Goal: Task Accomplishment & Management: Complete application form

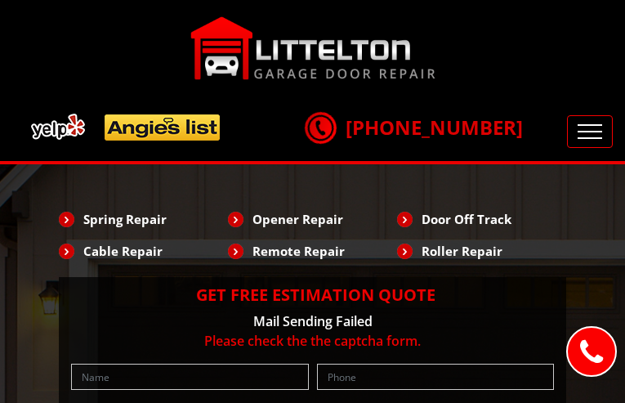
type input "bUwwiieW"
type input "6349488682"
type input "[EMAIL_ADDRESS][DOMAIN_NAME]"
type input "DugteTNPkWDKRcm"
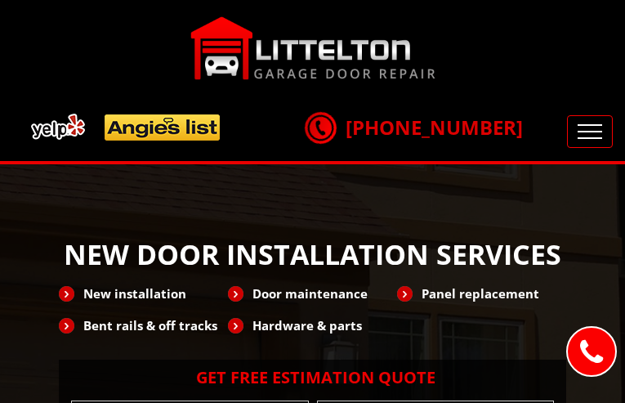
type input "qrjgxOrMZNEN"
type input "7005027731"
type input "[EMAIL_ADDRESS][DOMAIN_NAME]"
type input "TwjyjSako"
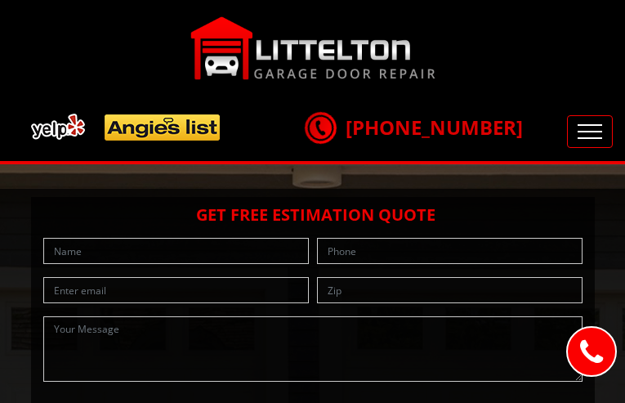
type input "uoKYWrTuSNe"
type input "3938000602"
type input "[EMAIL_ADDRESS][DOMAIN_NAME]"
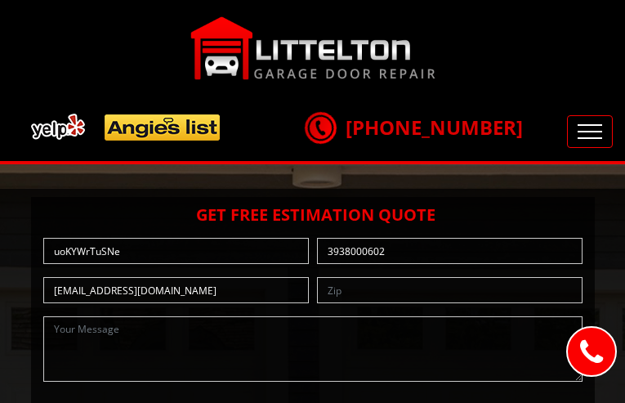
type input "UZjGZYSf"
